Goal: Task Accomplishment & Management: Use online tool/utility

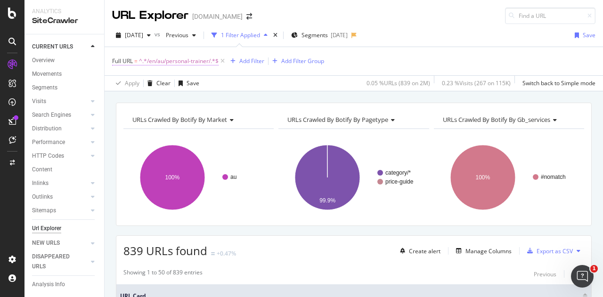
scroll to position [177, 0]
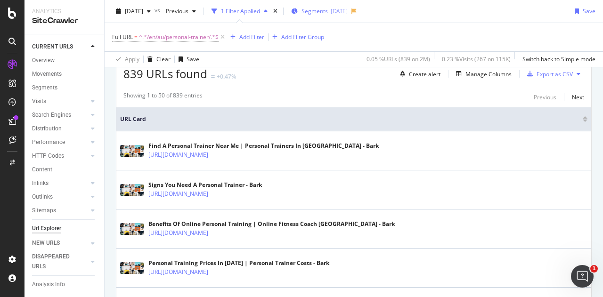
click at [328, 12] on span "Segments" at bounding box center [314, 11] width 26 height 8
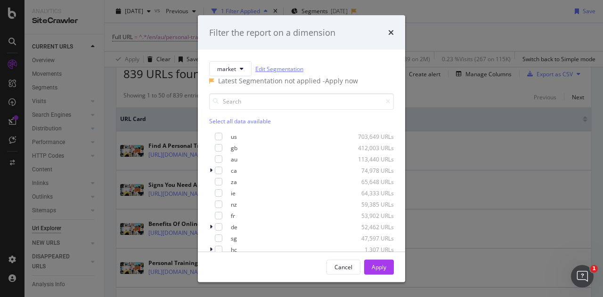
click at [282, 72] on link "Edit Segmentation" at bounding box center [279, 69] width 48 height 10
click at [395, 28] on div "Filter the report on a dimension" at bounding box center [301, 32] width 207 height 35
drag, startPoint x: 393, startPoint y: 31, endPoint x: 387, endPoint y: 32, distance: 5.7
click at [392, 32] on icon "times" at bounding box center [391, 33] width 6 height 8
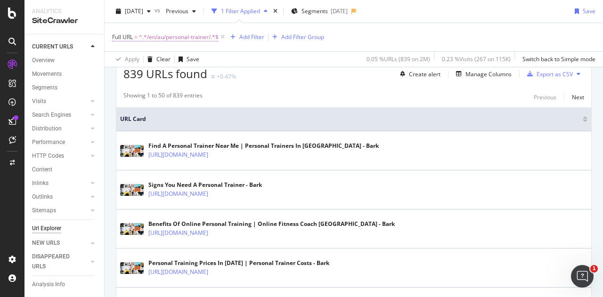
click at [192, 38] on span "^.*/en/au/personal-trainer/.*$" at bounding box center [179, 37] width 80 height 13
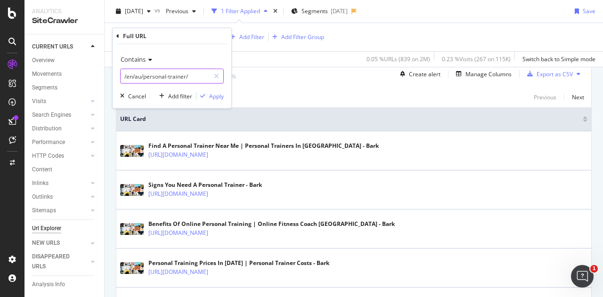
click at [139, 77] on input "/en/au/personal-trainer/" at bounding box center [165, 76] width 89 height 15
type input "/en/nz/personal-trainer/"
click at [219, 95] on div "Apply" at bounding box center [216, 96] width 15 height 8
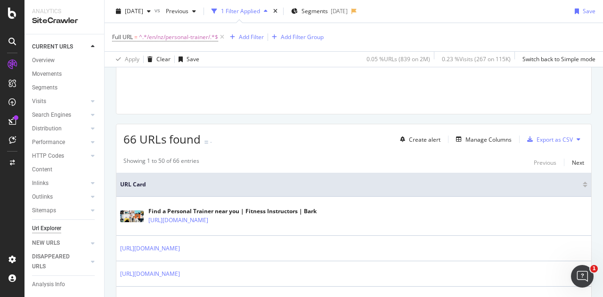
scroll to position [177, 0]
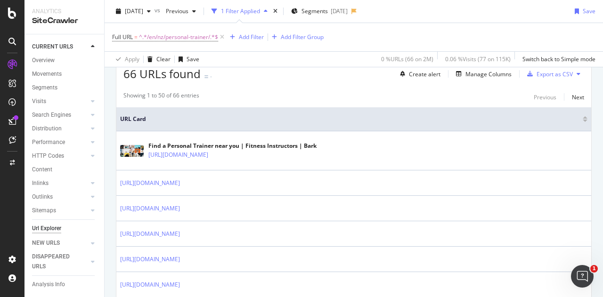
click at [251, 78] on div "66 URLs found - Create alert Manage Columns Export as CSV" at bounding box center [353, 70] width 475 height 23
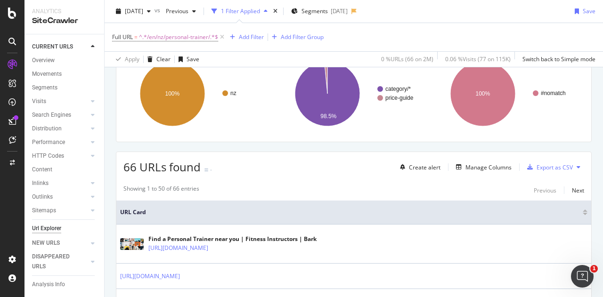
scroll to position [83, 0]
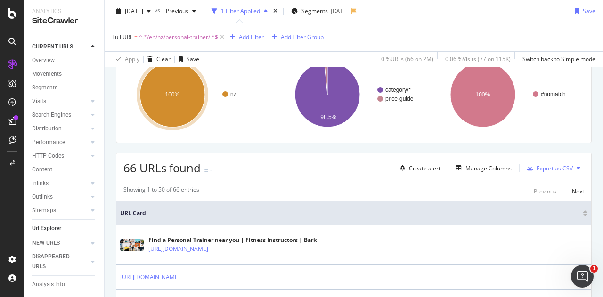
click at [177, 36] on span "^.*/en/nz/personal-trainer/.*$" at bounding box center [178, 37] width 79 height 13
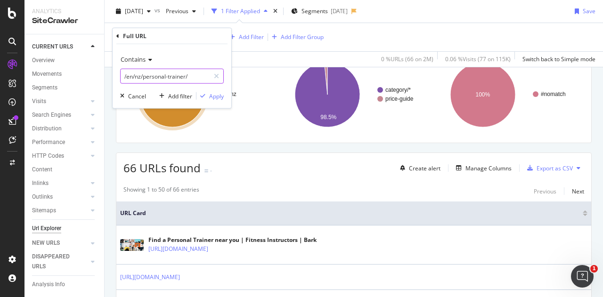
click at [159, 81] on input "/en/nz/personal-trainer/" at bounding box center [165, 76] width 89 height 15
click at [152, 81] on input "/en/nz/personal-trainer/" at bounding box center [165, 76] width 89 height 15
drag, startPoint x: 142, startPoint y: 75, endPoint x: 239, endPoint y: 89, distance: 98.5
click at [237, 89] on body "Analytics SiteCrawler CURRENT URLS Overview Movements Segments Visits Analysis …" at bounding box center [301, 148] width 603 height 297
type input "/en/nz/cleaners/"
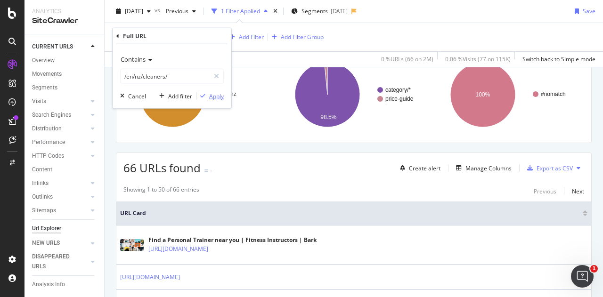
click at [216, 95] on div "Apply" at bounding box center [216, 96] width 15 height 8
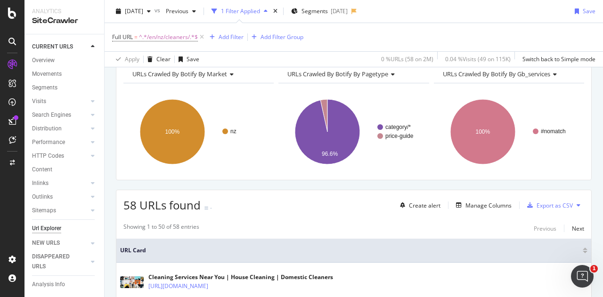
scroll to position [36, 0]
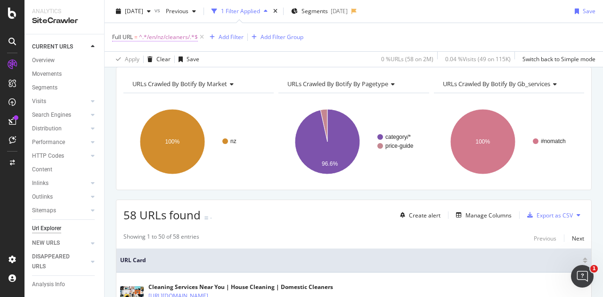
click at [162, 40] on span "^.*/en/nz/cleaners/.*$" at bounding box center [168, 37] width 59 height 13
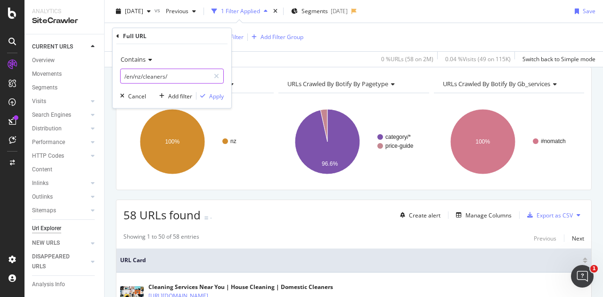
click at [146, 74] on input "/en/nz/cleaners/" at bounding box center [165, 76] width 89 height 15
click at [142, 75] on input "/en/nz/cleaners/" at bounding box center [165, 76] width 89 height 15
drag, startPoint x: 143, startPoint y: 76, endPoint x: 193, endPoint y: 74, distance: 49.5
click at [191, 76] on input "/en/nz/cleaners/" at bounding box center [165, 76] width 89 height 15
type input "/en/nz/personal-trainer/"
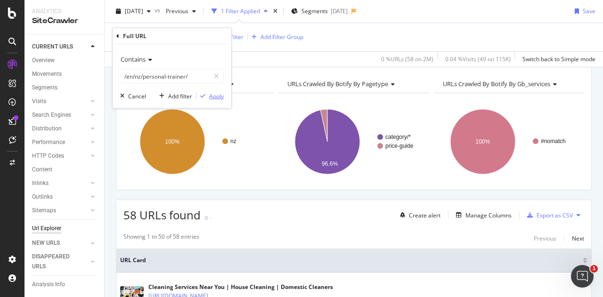
click at [213, 92] on div "Apply" at bounding box center [216, 96] width 15 height 8
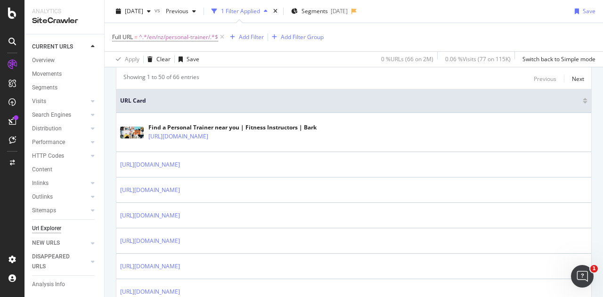
scroll to position [141, 0]
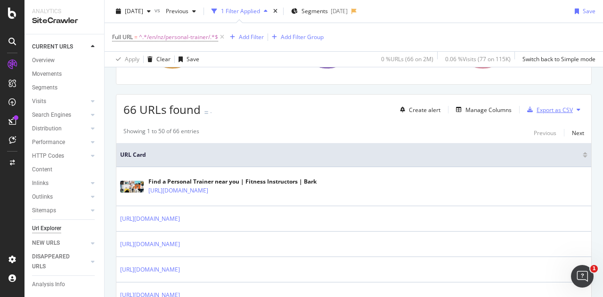
click at [548, 110] on div "Export as CSV" at bounding box center [554, 110] width 36 height 8
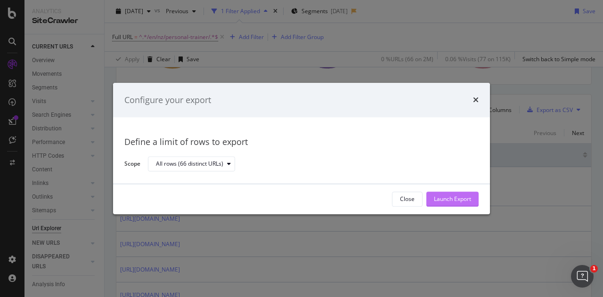
click at [448, 202] on div "Launch Export" at bounding box center [452, 199] width 37 height 8
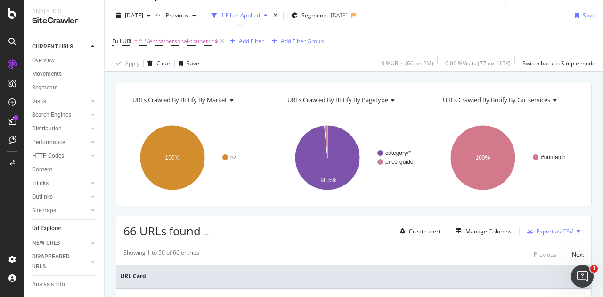
scroll to position [0, 0]
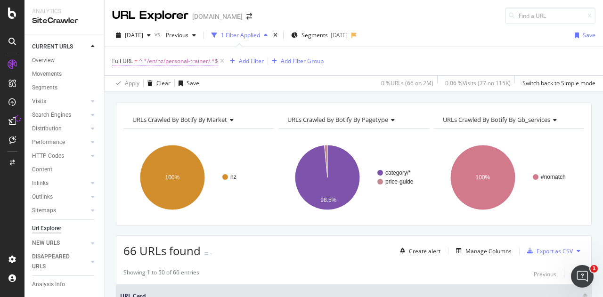
click at [186, 62] on span "^.*/en/nz/personal-trainer/.*$" at bounding box center [178, 61] width 79 height 13
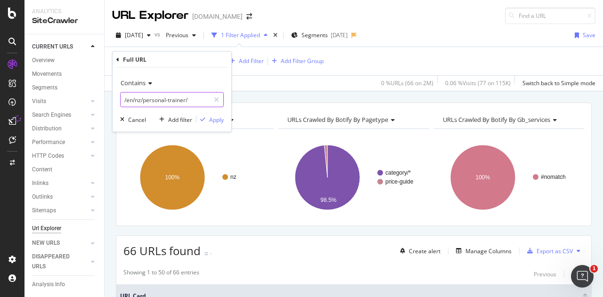
click at [147, 98] on input "/en/nz/personal-trainer/" at bounding box center [165, 99] width 89 height 15
click at [146, 98] on input "/en/nz/personal-trainer/" at bounding box center [165, 99] width 89 height 15
click at [152, 97] on input "/en/nz/personal-trainer/" at bounding box center [165, 99] width 89 height 15
drag, startPoint x: 145, startPoint y: 99, endPoint x: 219, endPoint y: 98, distance: 74.4
click at [217, 99] on div "/en/nz/personal-trainer/" at bounding box center [172, 99] width 104 height 15
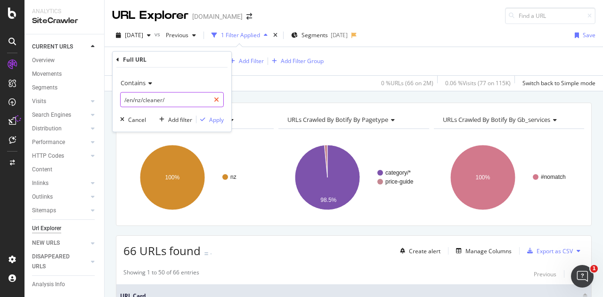
type input "/en/nz/cleaner/"
click at [217, 120] on div "Apply" at bounding box center [216, 119] width 15 height 8
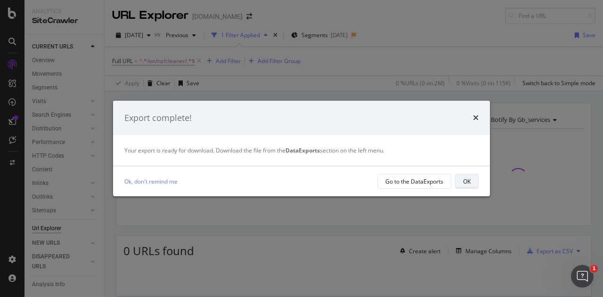
click at [467, 183] on div "OK" at bounding box center [467, 181] width 8 height 8
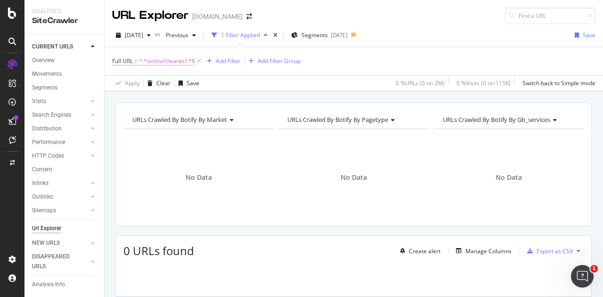
click at [169, 64] on span "^.*/en/nz/cleaner/.*$" at bounding box center [167, 61] width 56 height 13
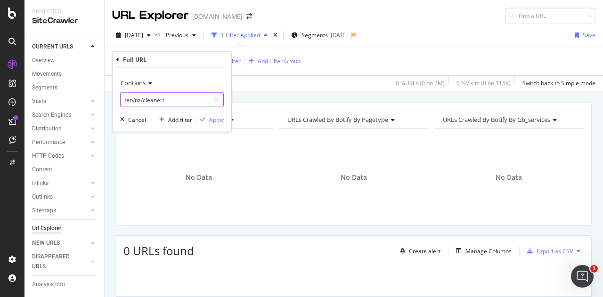
click at [161, 98] on input "/en/nz/cleaner/" at bounding box center [165, 99] width 89 height 15
click at [161, 100] on input "/en/nz/cleaner/" at bounding box center [165, 99] width 89 height 15
type input "/en/nz/cleaners/"
click at [215, 122] on div "Apply" at bounding box center [216, 119] width 15 height 8
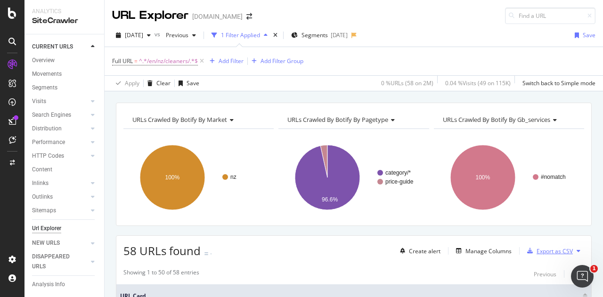
click at [548, 255] on div "Export as CSV" at bounding box center [547, 251] width 49 height 14
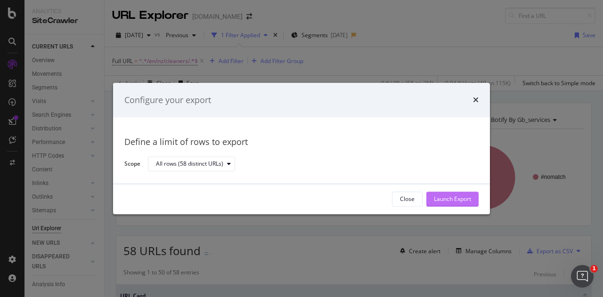
click at [457, 202] on div "Launch Export" at bounding box center [452, 199] width 37 height 8
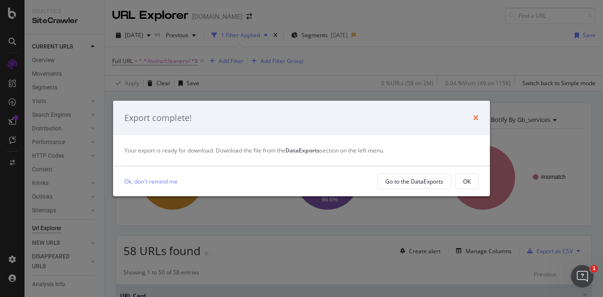
click at [474, 114] on icon "times" at bounding box center [476, 118] width 6 height 8
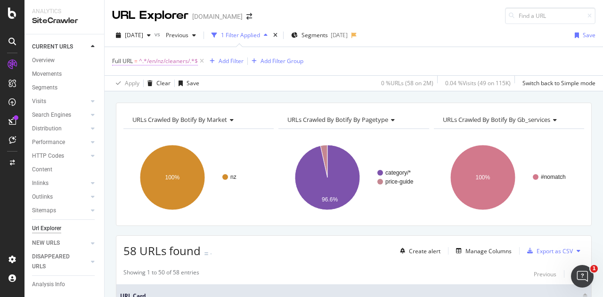
click at [167, 61] on span "^.*/en/nz/cleaners/.*$" at bounding box center [168, 61] width 59 height 13
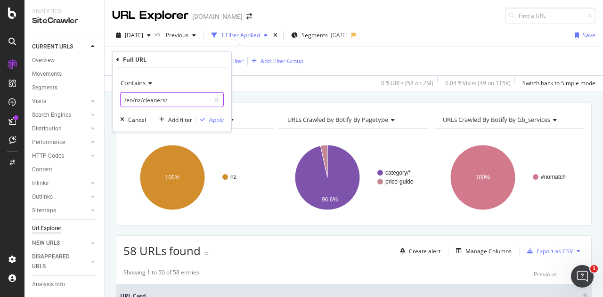
click at [135, 97] on input "/en/nz/cleaners/" at bounding box center [165, 99] width 89 height 15
drag, startPoint x: 140, startPoint y: 98, endPoint x: 128, endPoint y: 101, distance: 13.1
click at [128, 101] on input "/en/nz/cleaners/" at bounding box center [165, 99] width 89 height 15
type input "/fr/fr/cleaners/"
click at [214, 120] on div "Apply" at bounding box center [216, 119] width 15 height 8
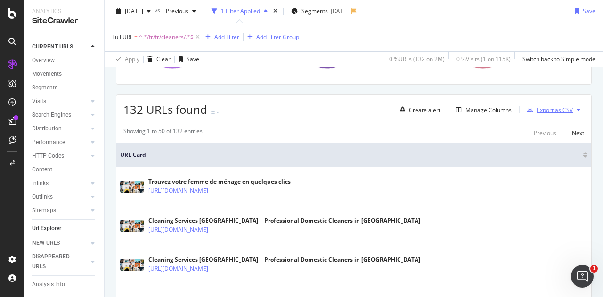
scroll to position [94, 0]
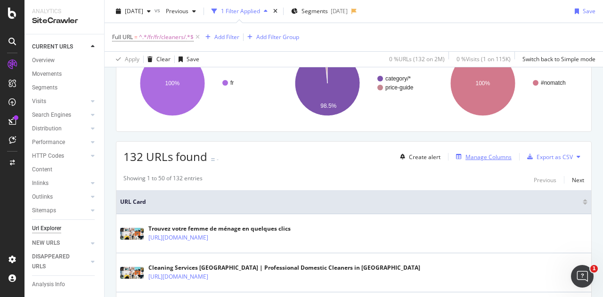
click at [479, 156] on div "Manage Columns" at bounding box center [488, 157] width 46 height 8
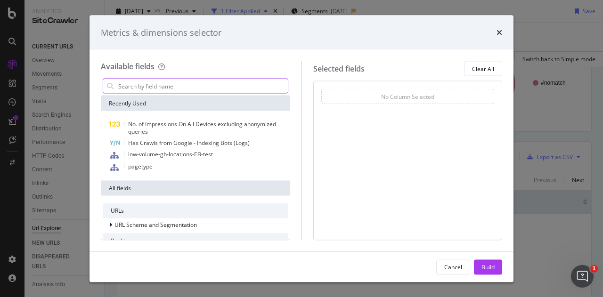
click at [168, 89] on input "modal" at bounding box center [202, 86] width 170 height 14
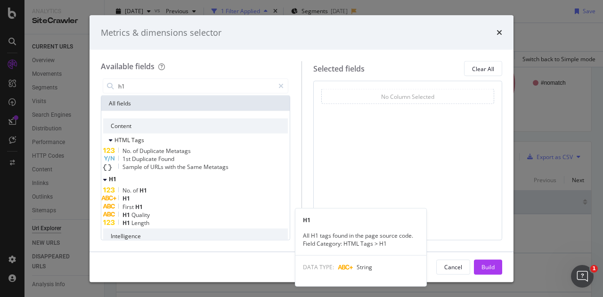
type input "h1"
click at [166, 202] on div "H1" at bounding box center [195, 198] width 185 height 8
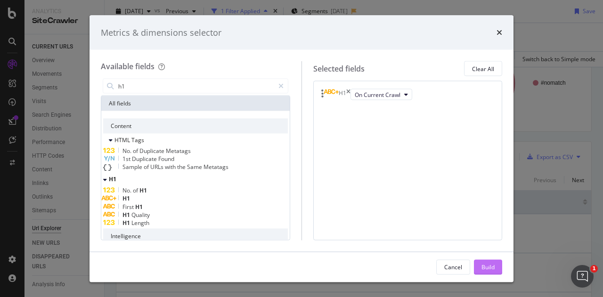
click at [493, 265] on div "Build" at bounding box center [487, 267] width 13 height 8
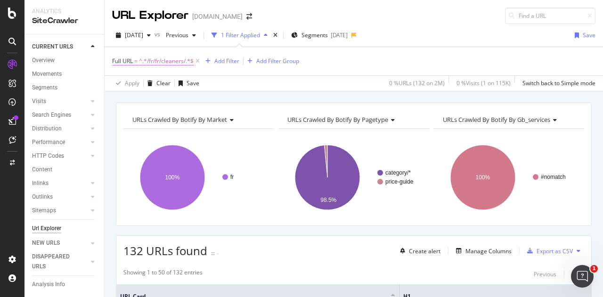
click at [172, 63] on span "^.*/fr/fr/cleaners/.*$" at bounding box center [166, 61] width 55 height 13
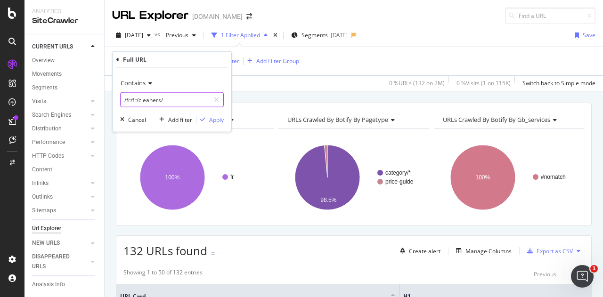
click at [140, 98] on input "/fr/fr/cleaners/" at bounding box center [165, 99] width 89 height 15
click at [147, 98] on input "/fr/fr/cleaners/" at bounding box center [165, 99] width 89 height 15
drag, startPoint x: 140, startPoint y: 100, endPoint x: 193, endPoint y: 100, distance: 52.7
click at [190, 102] on input "/fr/fr/cleaners/" at bounding box center [165, 99] width 89 height 15
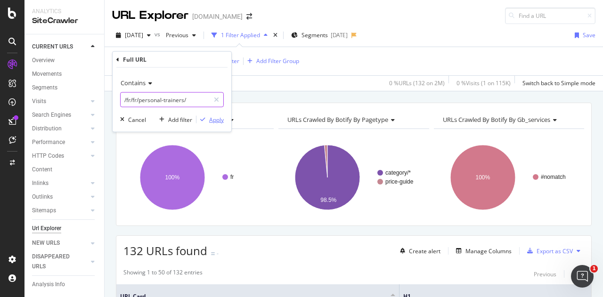
type input "/fr/fr/personal-trainers/"
click at [221, 122] on div "Apply" at bounding box center [216, 119] width 15 height 8
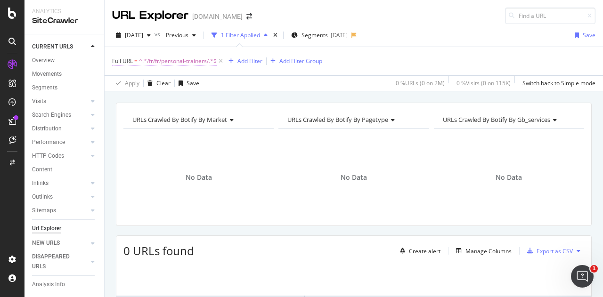
click at [204, 61] on span "^.*/fr/fr/personal-trainers/.*$" at bounding box center [178, 61] width 78 height 13
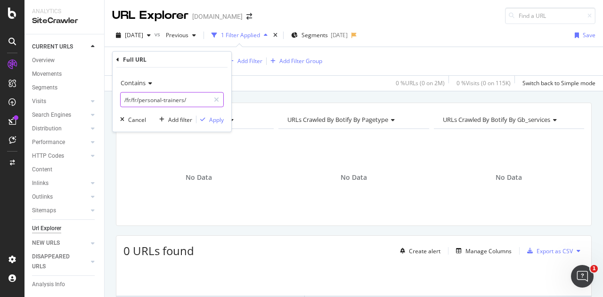
click at [184, 96] on input "/fr/fr/personal-trainers/" at bounding box center [165, 99] width 89 height 15
click at [182, 100] on input "/fr/fr/personal-trainers/" at bounding box center [165, 99] width 89 height 15
type input "/fr/fr/personal-trainer/"
click at [215, 123] on button "Apply" at bounding box center [209, 119] width 27 height 9
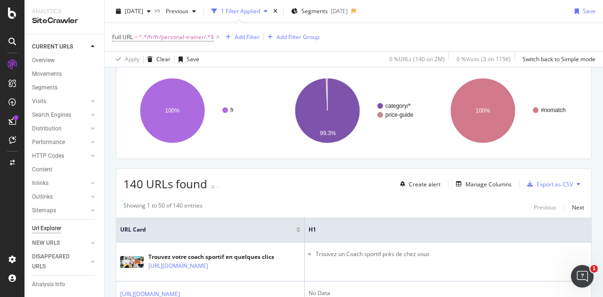
scroll to position [94, 0]
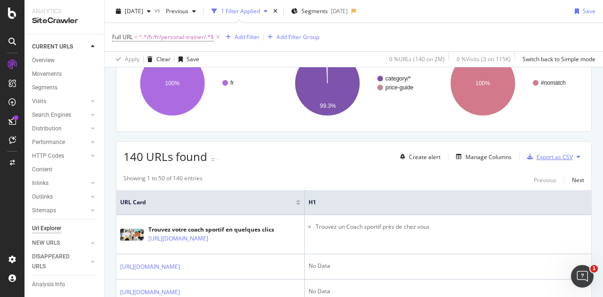
click at [552, 153] on div "Export as CSV" at bounding box center [554, 157] width 36 height 8
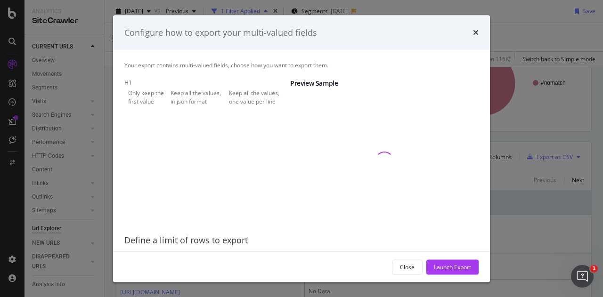
scroll to position [30, 0]
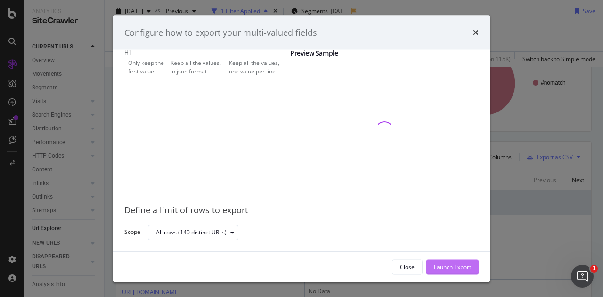
click at [465, 266] on div "Launch Export" at bounding box center [452, 267] width 37 height 8
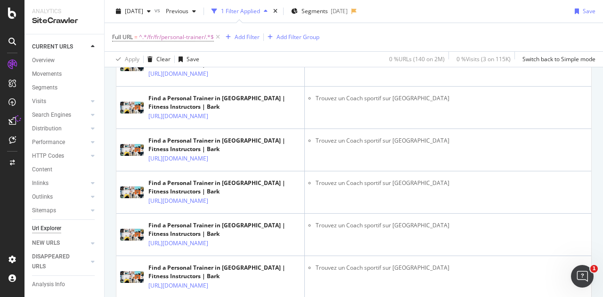
scroll to position [424, 0]
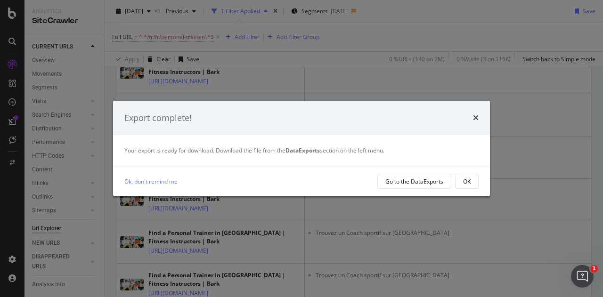
click at [480, 119] on div "Export complete!" at bounding box center [301, 118] width 377 height 35
click at [476, 114] on icon "times" at bounding box center [476, 118] width 6 height 8
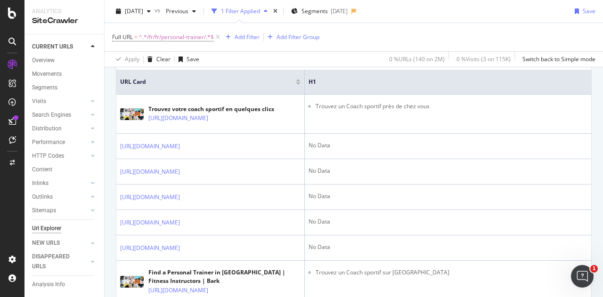
scroll to position [384, 0]
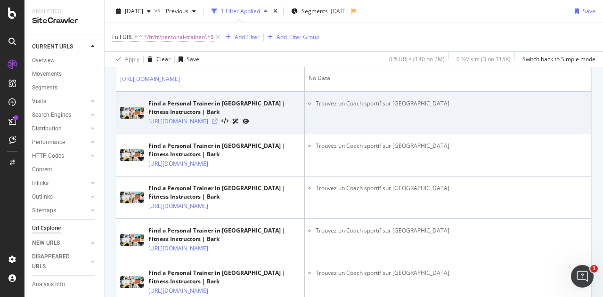
click at [218, 124] on icon at bounding box center [215, 122] width 6 height 6
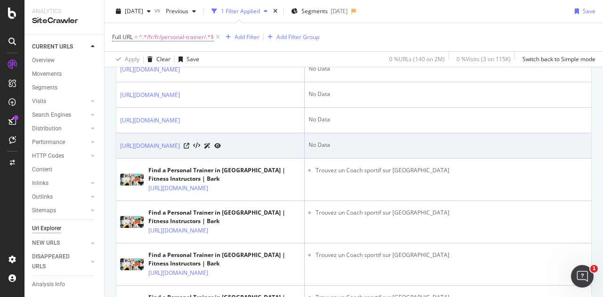
scroll to position [34, 0]
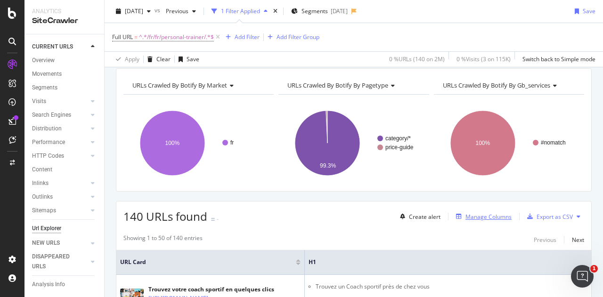
click at [471, 213] on div "Manage Columns" at bounding box center [488, 217] width 46 height 8
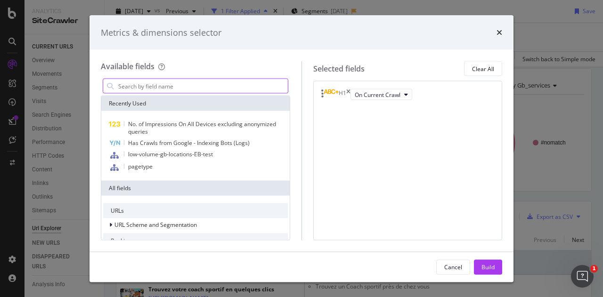
click at [169, 82] on input "modal" at bounding box center [202, 86] width 170 height 14
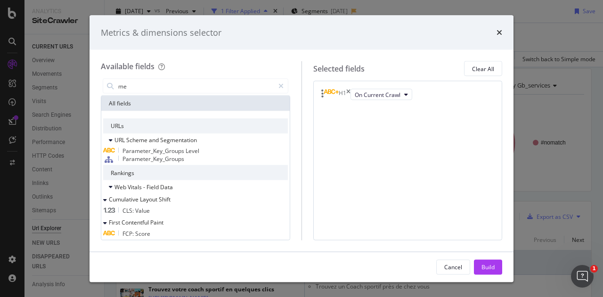
type input "m"
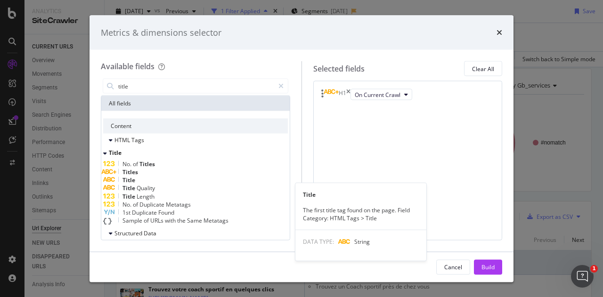
type input "title"
click at [161, 184] on div "Title" at bounding box center [195, 180] width 185 height 8
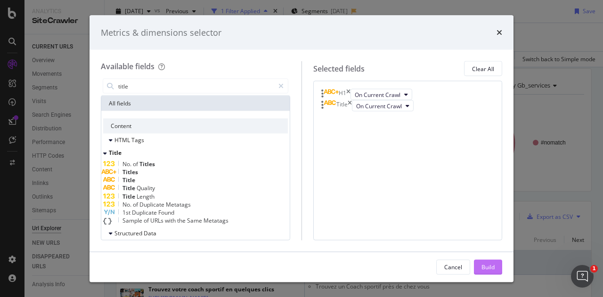
click at [487, 264] on div "Build" at bounding box center [487, 267] width 13 height 8
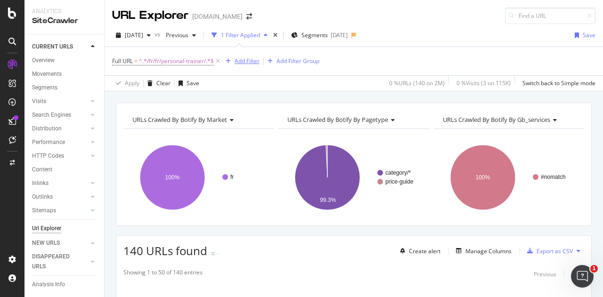
click at [253, 60] on div "Add Filter" at bounding box center [246, 61] width 25 height 8
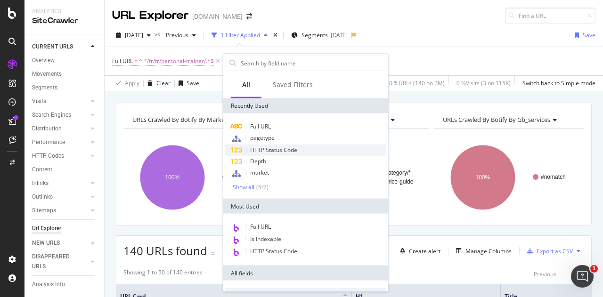
click at [276, 149] on span "HTTP Status Code" at bounding box center [273, 150] width 47 height 8
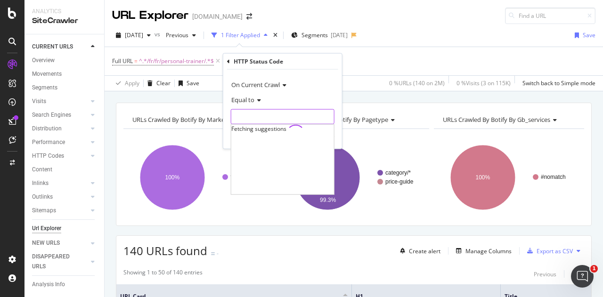
click at [269, 115] on input "number" at bounding box center [283, 116] width 104 height 15
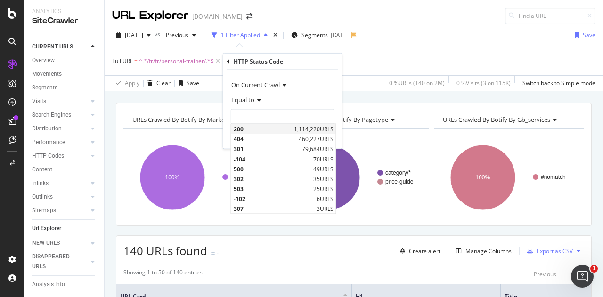
click at [274, 130] on span "200" at bounding box center [263, 129] width 58 height 8
type input "200"
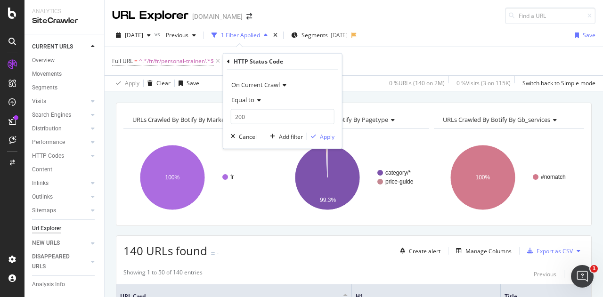
click at [334, 133] on div "On Current Crawl Equal to 200 200 Cancel Add filter Apply" at bounding box center [282, 109] width 119 height 79
click at [330, 134] on div "Apply" at bounding box center [327, 136] width 15 height 8
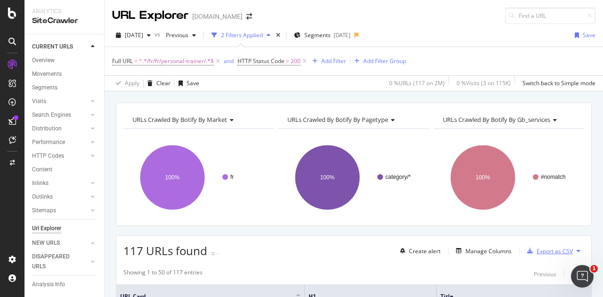
click at [543, 247] on div "Export as CSV" at bounding box center [554, 251] width 36 height 8
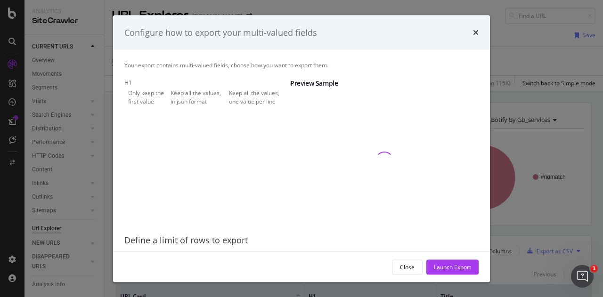
scroll to position [30, 0]
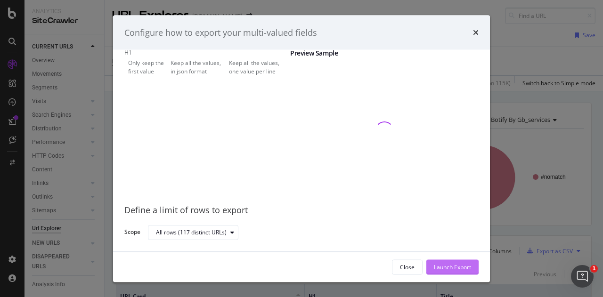
click at [453, 269] on div "Launch Export" at bounding box center [452, 267] width 37 height 8
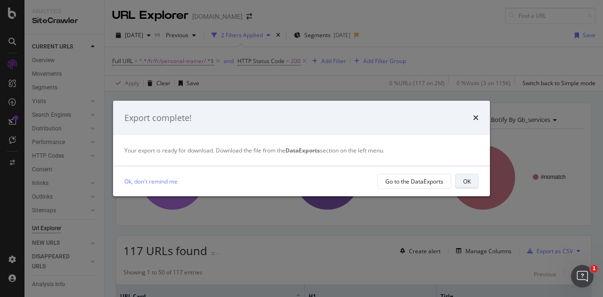
click at [474, 182] on button "OK" at bounding box center [467, 181] width 24 height 15
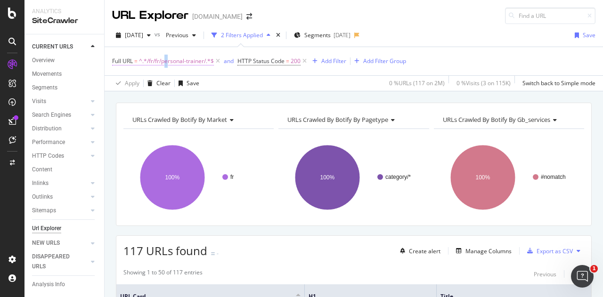
click at [168, 56] on span "^.*/fr/fr/personal-trainer/.*$" at bounding box center [176, 61] width 75 height 13
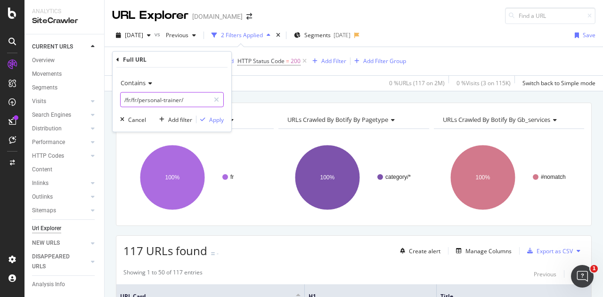
click at [127, 98] on input "/fr/fr/personal-trainer/" at bounding box center [165, 99] width 89 height 15
click at [128, 98] on input "/fr/fr/personal-trainer/" at bounding box center [165, 99] width 89 height 15
type input "/de/de/personal-trainer/"
click at [217, 121] on div "Apply" at bounding box center [216, 119] width 15 height 8
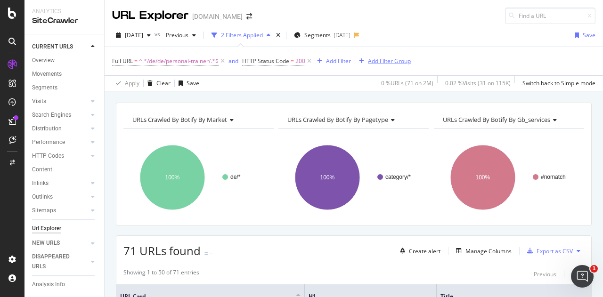
drag, startPoint x: 220, startPoint y: 61, endPoint x: 231, endPoint y: 62, distance: 11.3
click at [220, 61] on icon at bounding box center [222, 60] width 8 height 9
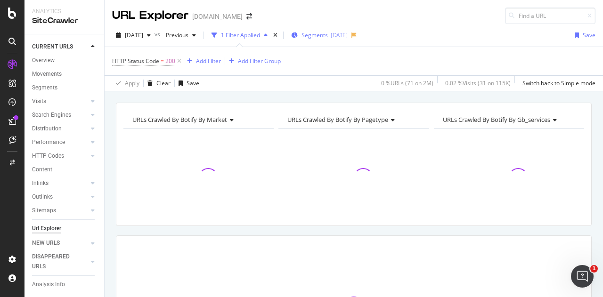
click at [328, 37] on span "Segments" at bounding box center [314, 35] width 26 height 8
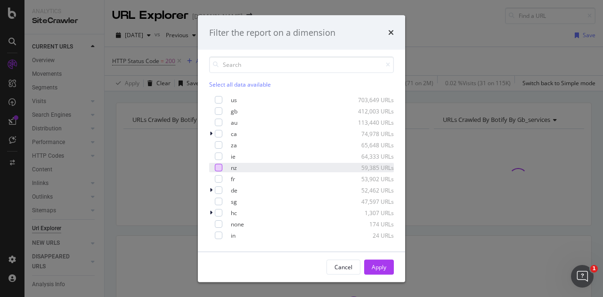
scroll to position [47, 0]
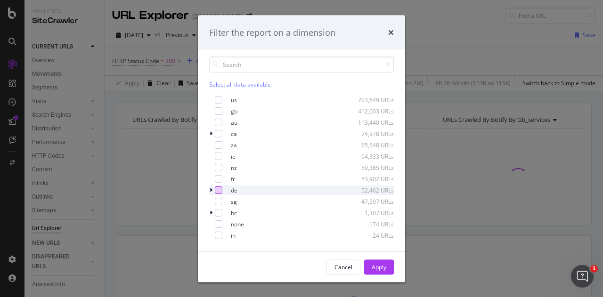
click at [217, 194] on div "modal" at bounding box center [219, 190] width 8 height 8
click at [384, 262] on div "Apply" at bounding box center [378, 267] width 15 height 14
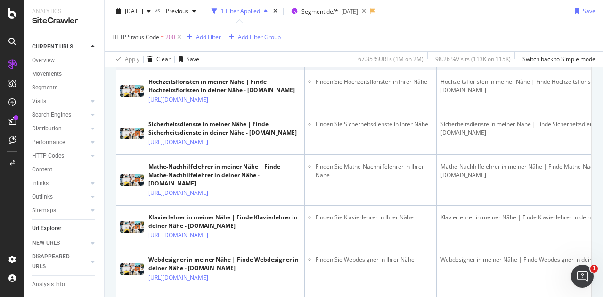
scroll to position [1365, 0]
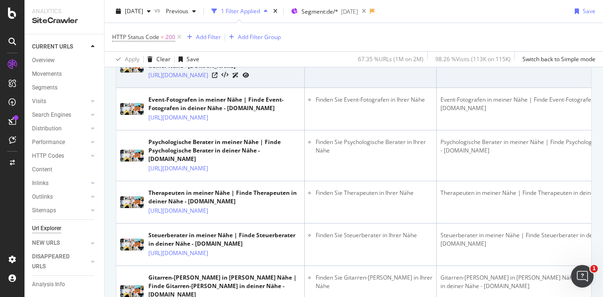
drag, startPoint x: 169, startPoint y: 171, endPoint x: 224, endPoint y: 171, distance: 55.6
click at [224, 80] on div "Fotografen in meiner Nähe | Finde Fotografen in deiner Nähe - Bark.com https://…" at bounding box center [210, 66] width 180 height 27
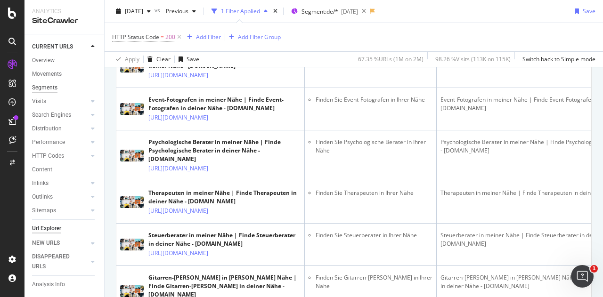
click at [53, 90] on div "Segments" at bounding box center [44, 88] width 25 height 10
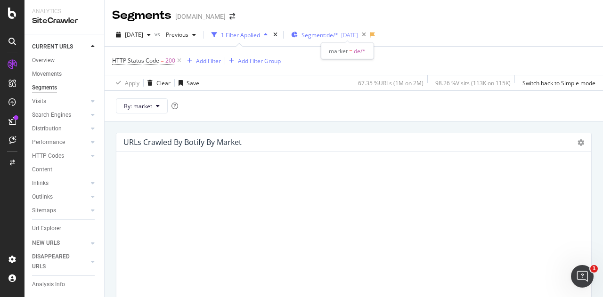
click at [338, 32] on span "Segment: de/*" at bounding box center [319, 35] width 37 height 8
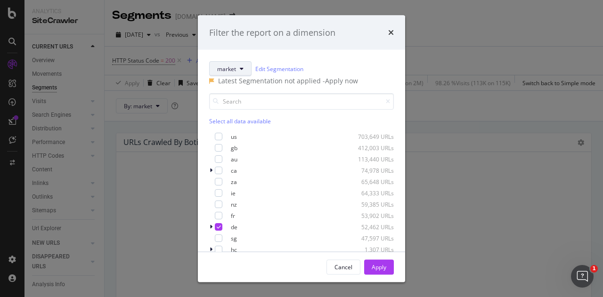
click at [242, 72] on button "market" at bounding box center [230, 68] width 42 height 15
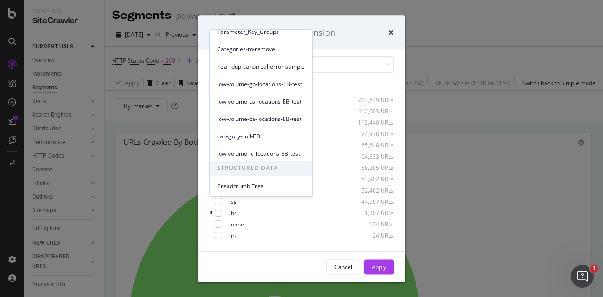
scroll to position [47, 0]
click at [494, 53] on div "Filter the report on a dimension market Edit Segmentation Latest Segmentation n…" at bounding box center [301, 148] width 603 height 297
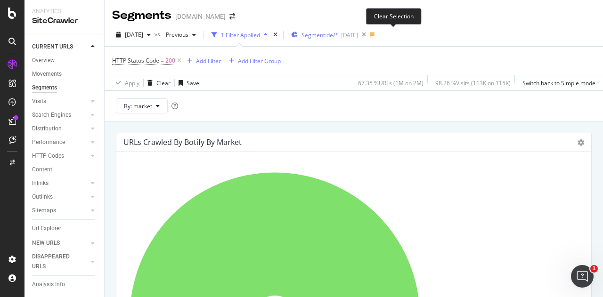
click at [370, 33] on icon at bounding box center [364, 34] width 12 height 13
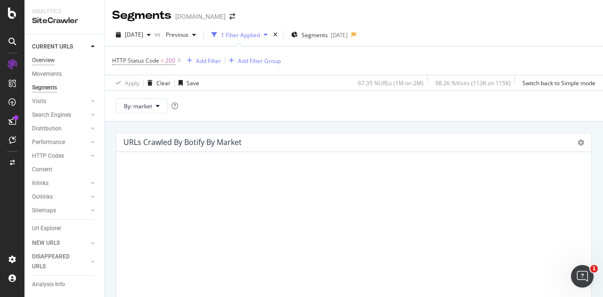
click at [53, 58] on div "Overview" at bounding box center [43, 61] width 23 height 10
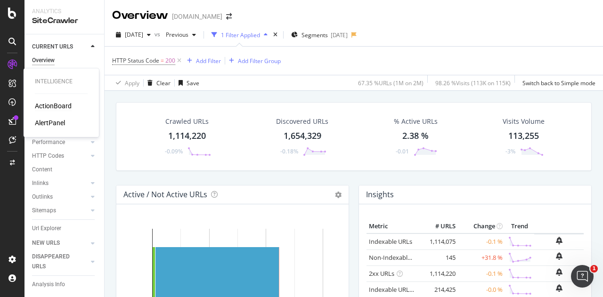
click at [52, 103] on div "ActionBoard" at bounding box center [53, 105] width 37 height 9
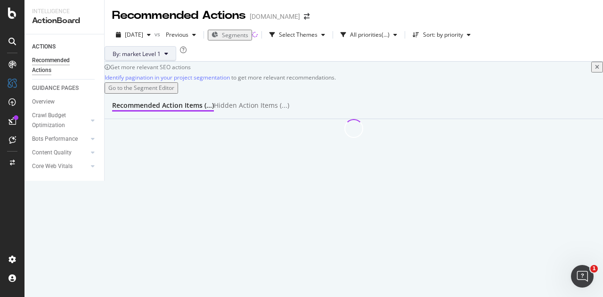
click at [161, 58] on span "By: market Level 1" at bounding box center [137, 54] width 48 height 8
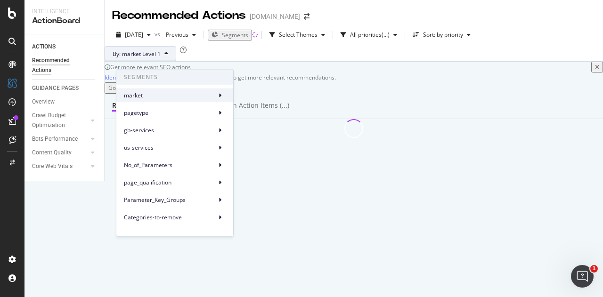
click at [161, 97] on span "market" at bounding box center [168, 95] width 89 height 8
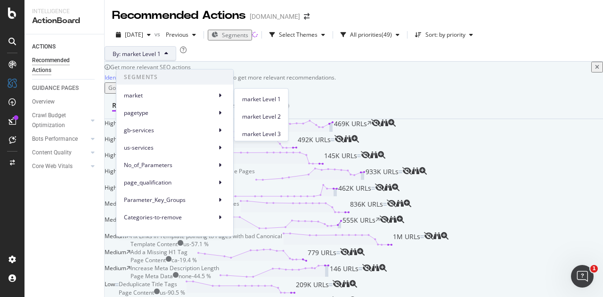
click at [282, 48] on div "By: market Level 1" at bounding box center [354, 53] width 498 height 15
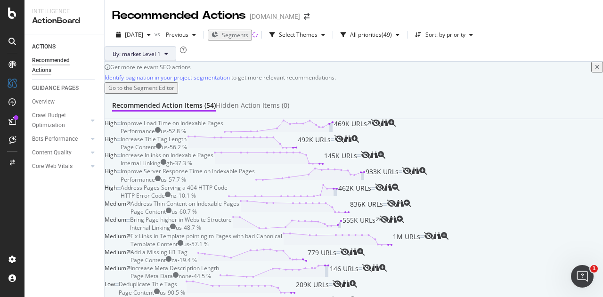
click at [157, 58] on span "By: market Level 1" at bounding box center [137, 54] width 48 height 8
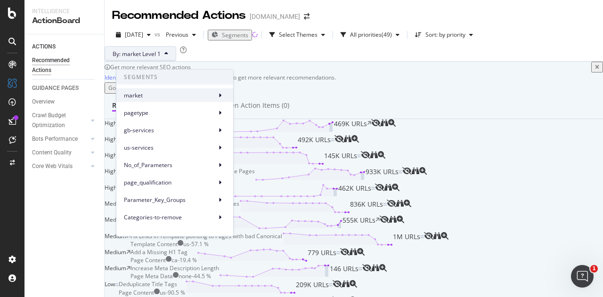
drag, startPoint x: 189, startPoint y: 95, endPoint x: 204, endPoint y: 97, distance: 14.9
click at [189, 95] on span "market" at bounding box center [168, 95] width 89 height 8
click at [221, 92] on icon at bounding box center [219, 95] width 3 height 6
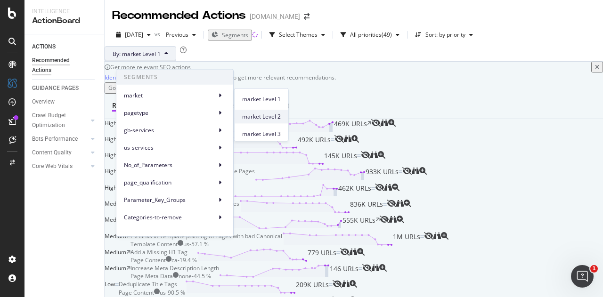
click at [264, 115] on span "market Level 2" at bounding box center [261, 117] width 39 height 8
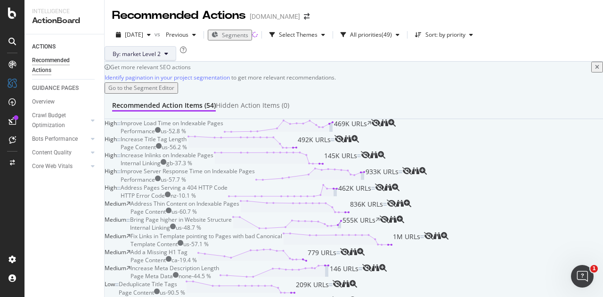
click at [174, 61] on button "By: market Level 2" at bounding box center [141, 53] width 72 height 15
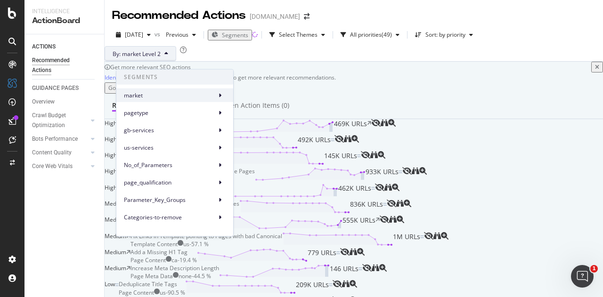
click at [169, 97] on span "market" at bounding box center [168, 95] width 89 height 8
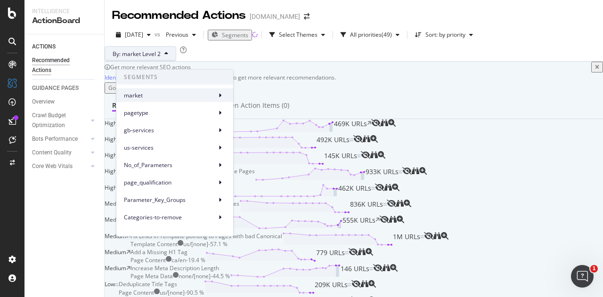
click at [203, 94] on span "market" at bounding box center [168, 95] width 89 height 8
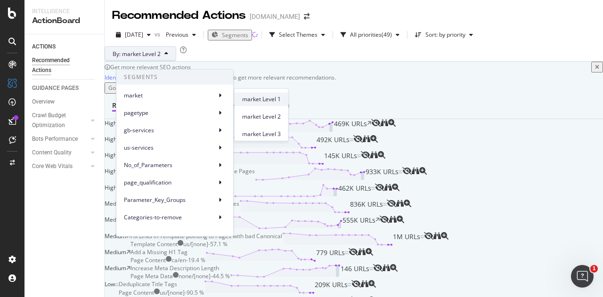
click at [264, 102] on span "market Level 1" at bounding box center [261, 99] width 39 height 8
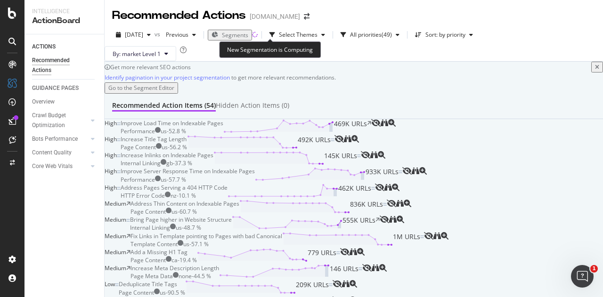
click at [248, 36] on span "Segments" at bounding box center [235, 35] width 26 height 8
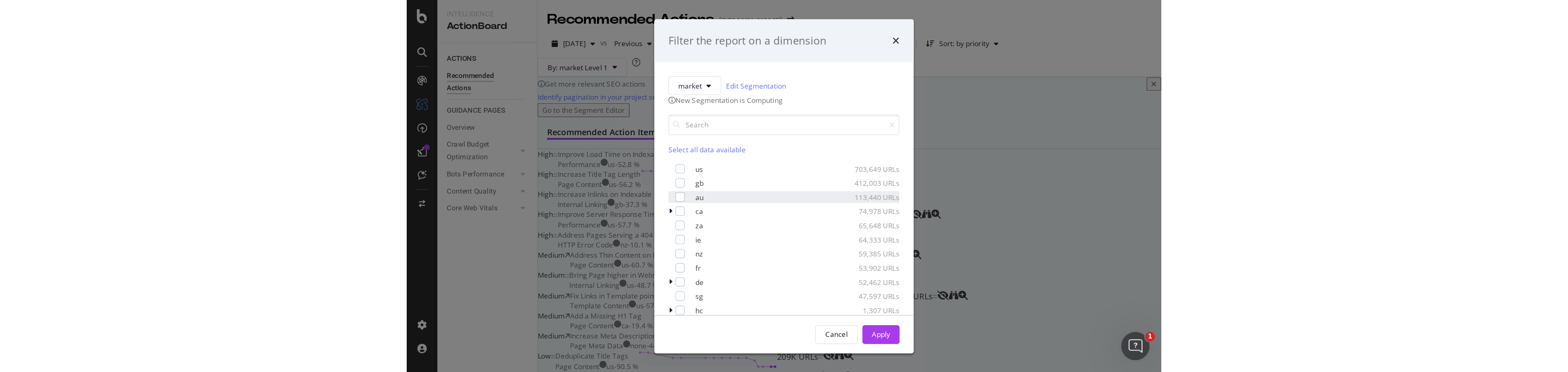
scroll to position [41, 0]
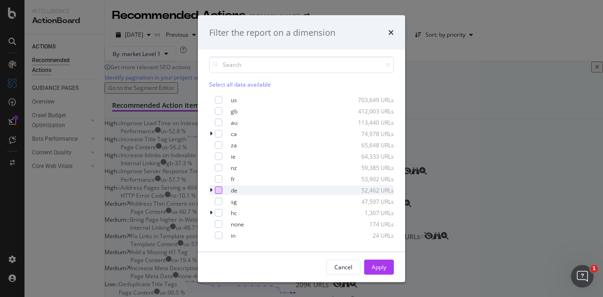
click at [220, 194] on div "modal" at bounding box center [219, 190] width 8 height 8
click at [388, 265] on button "Apply" at bounding box center [379, 266] width 30 height 15
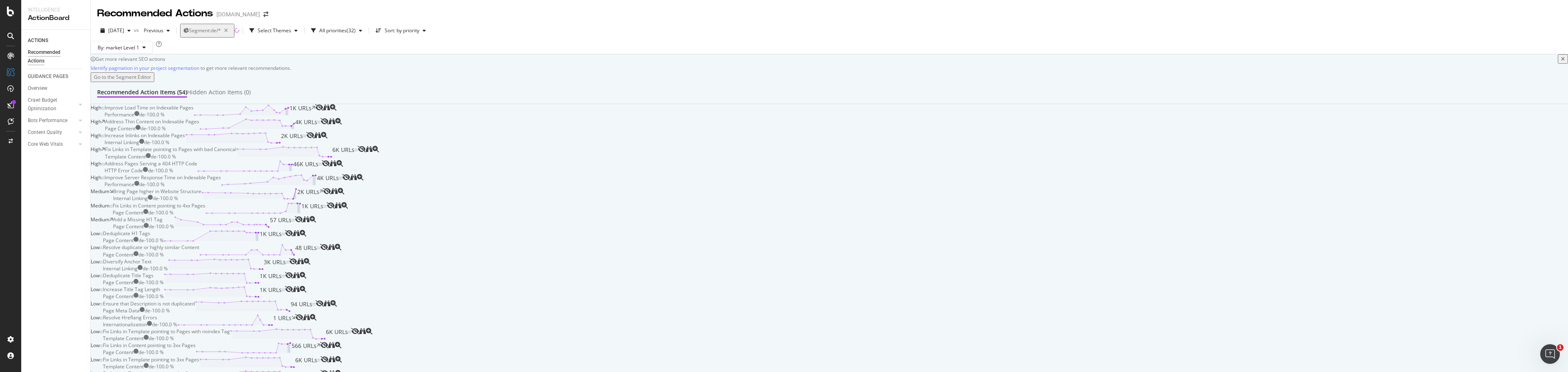
click at [166, 132] on div "de - 100.0 %" at bounding box center [153, 128] width 25 height 7
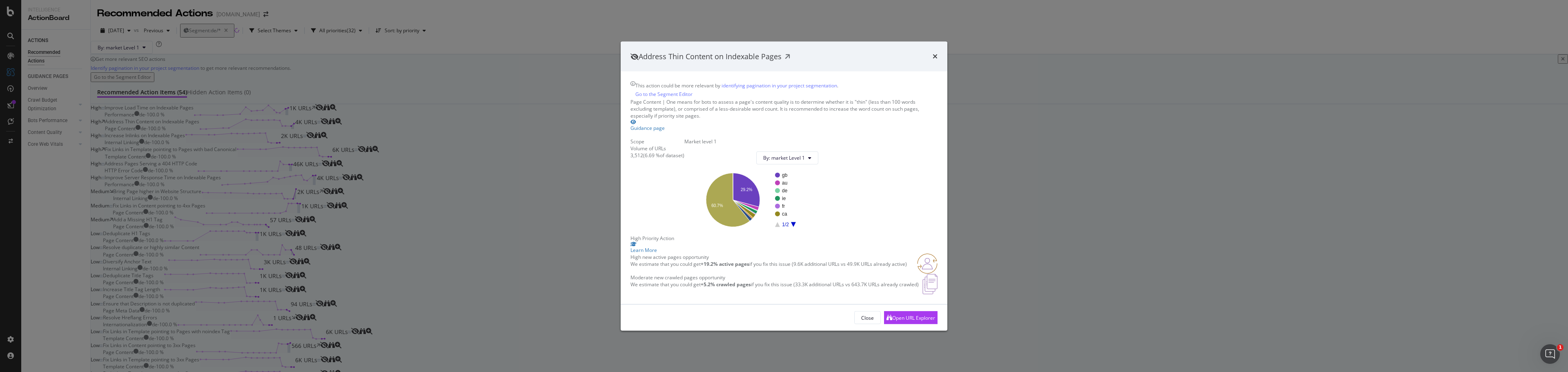
click at [320, 183] on div "Address Thin Content on Indexable Pages This action could be more relevant by i…" at bounding box center [784, 186] width 1568 height 372
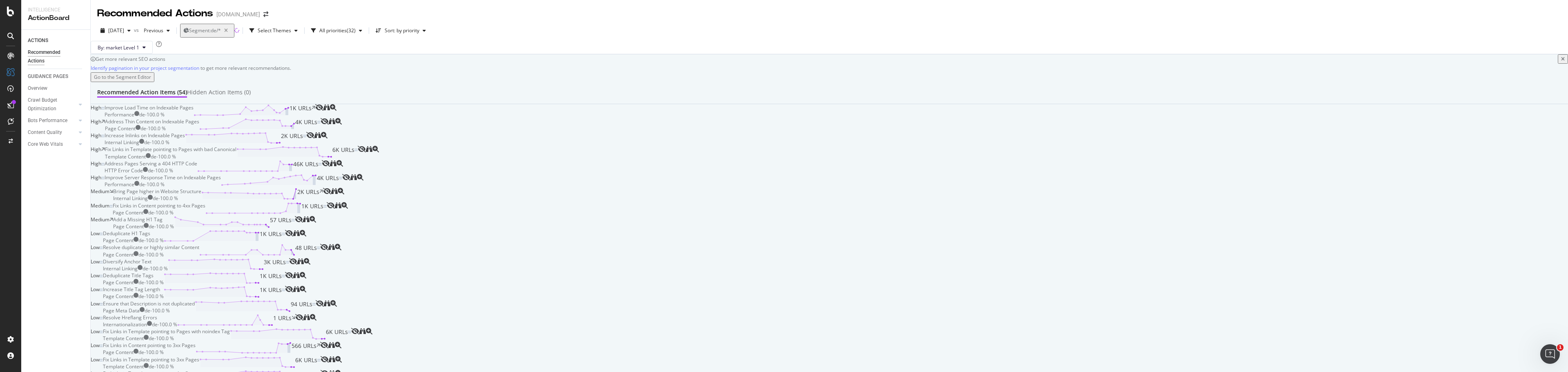
scroll to position [41, 0]
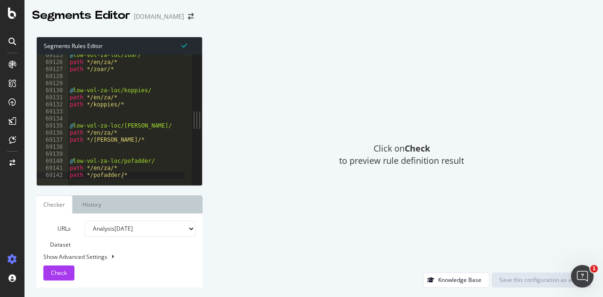
scroll to position [15303, 0]
type textarea "path */pofadder/*"
click at [127, 173] on div "@ low-vol-za-loc/zoar/ path */en/za/* path */zoar/* @ low-vol-za-loc/koppies/ p…" at bounding box center [230, 121] width 324 height 138
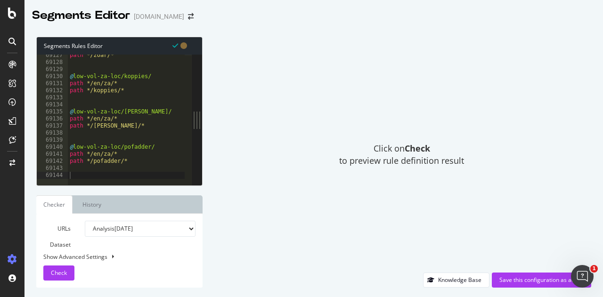
click at [89, 173] on div "path */zoar/* @ low-vol-za-loc/koppies/ path */en/za/* path */koppies/* @ low-v…" at bounding box center [230, 121] width 324 height 138
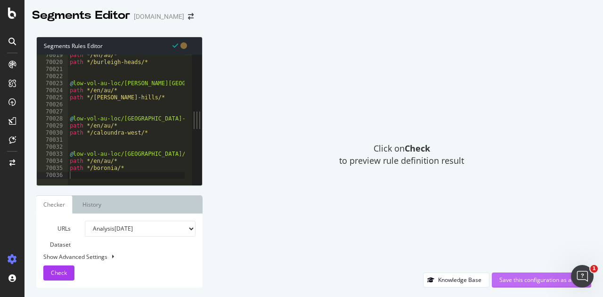
click at [516, 281] on div "Save this configuration as active" at bounding box center [541, 280] width 84 height 8
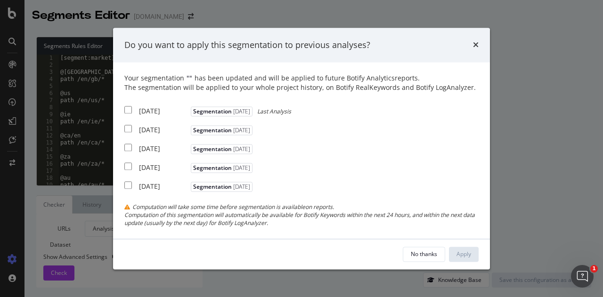
click at [166, 111] on div "[DATE]" at bounding box center [163, 111] width 49 height 9
checkbox input "true"
click at [473, 251] on button "Apply" at bounding box center [464, 254] width 30 height 15
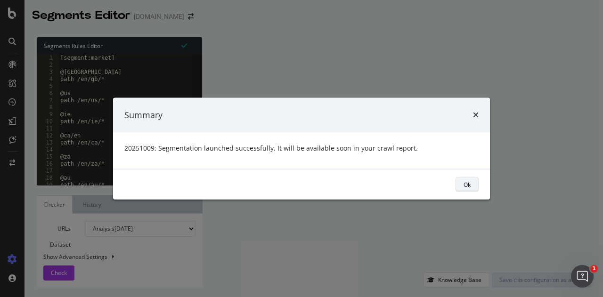
click at [468, 182] on div "Ok" at bounding box center [466, 184] width 7 height 8
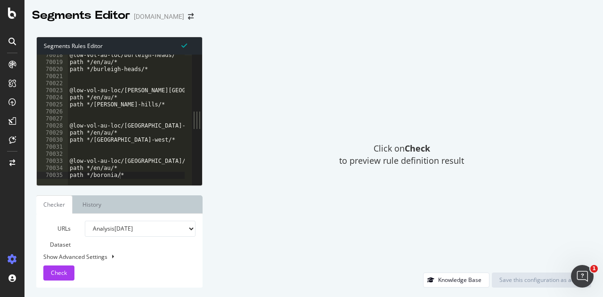
type textarea "@low-vol-au-loc/boronia/"
click at [135, 161] on div "@low-vol-au-loc/burleigh-heads/ path */en/au/* path */burleigh-heads/* @low-vol…" at bounding box center [230, 121] width 324 height 138
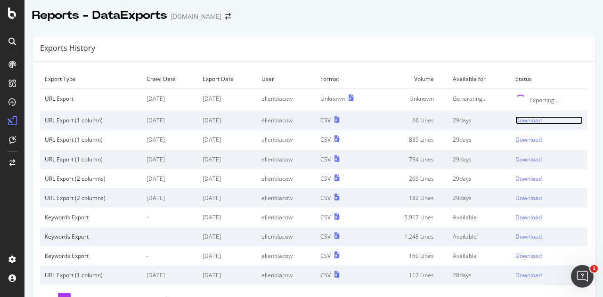
click at [515, 120] on div "Download" at bounding box center [528, 120] width 26 height 8
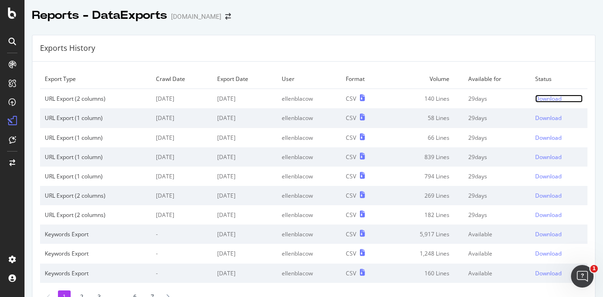
click at [535, 98] on div "Download" at bounding box center [548, 99] width 26 height 8
click at [537, 99] on div "Download" at bounding box center [548, 99] width 26 height 8
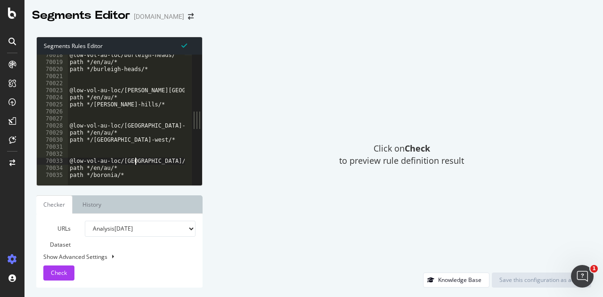
scroll to position [15303, 0]
